Goal: Transaction & Acquisition: Book appointment/travel/reservation

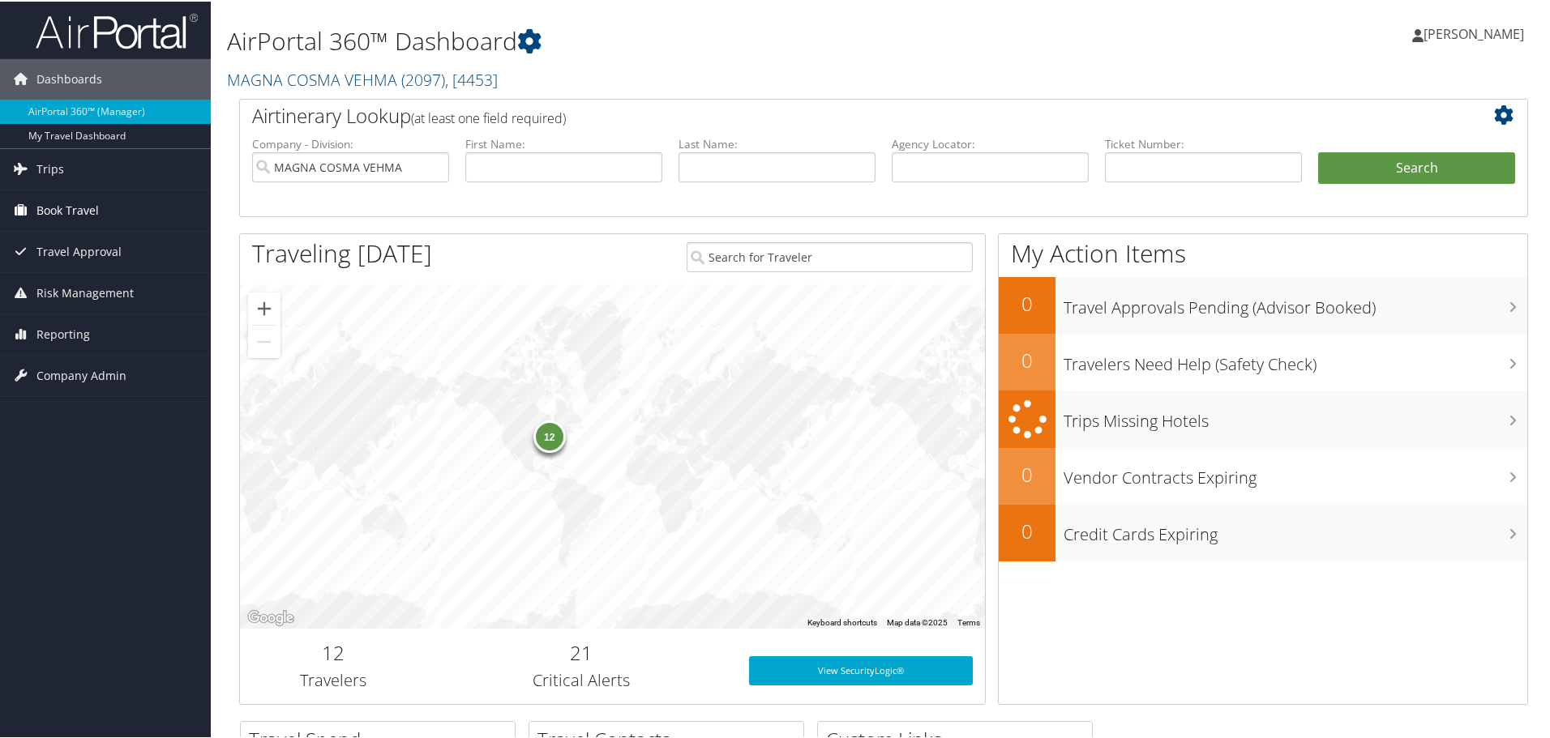
click at [50, 210] on span "Book Travel" at bounding box center [67, 209] width 62 height 41
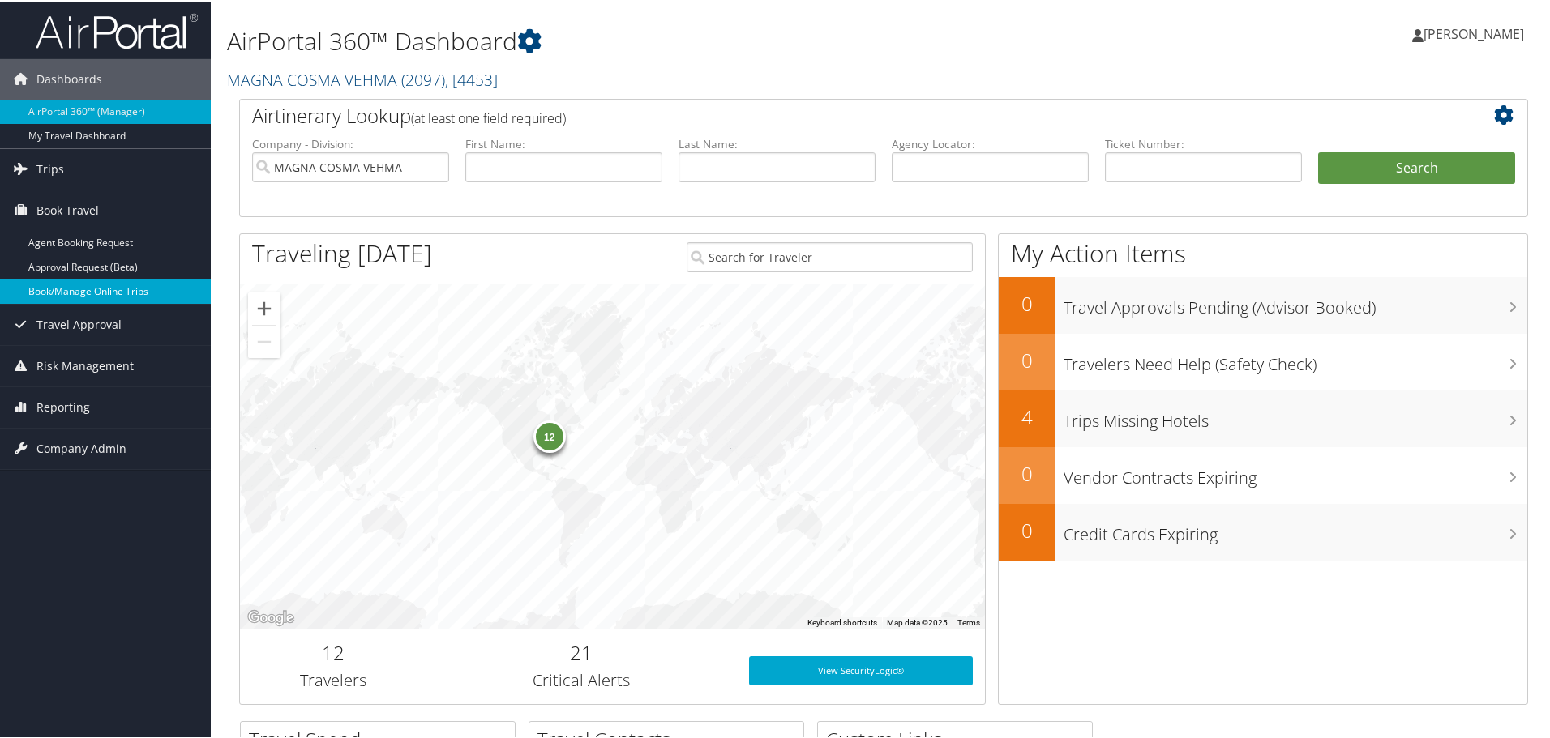
click at [71, 289] on link "Book/Manage Online Trips" at bounding box center [105, 290] width 211 height 24
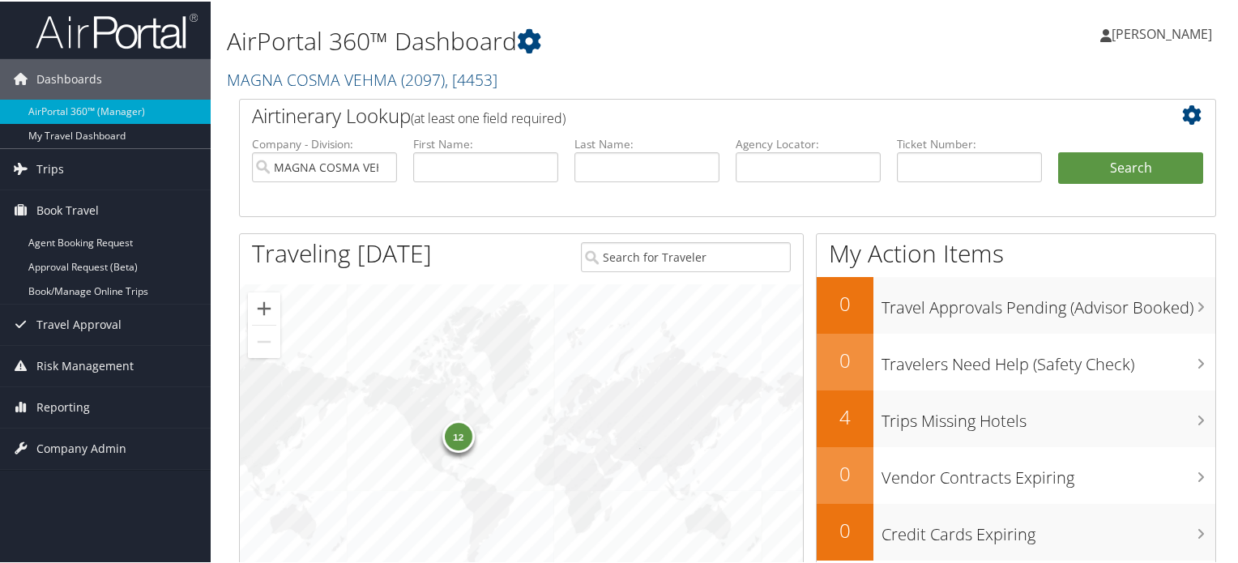
click at [428, 507] on div "12" at bounding box center [521, 455] width 563 height 344
